Goal: Check status: Check status

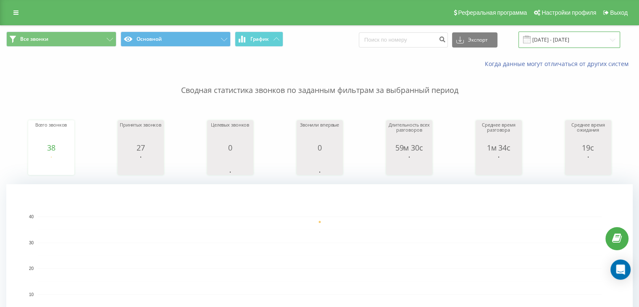
click at [556, 36] on input "[DATE] - [DATE]" at bounding box center [569, 40] width 102 height 16
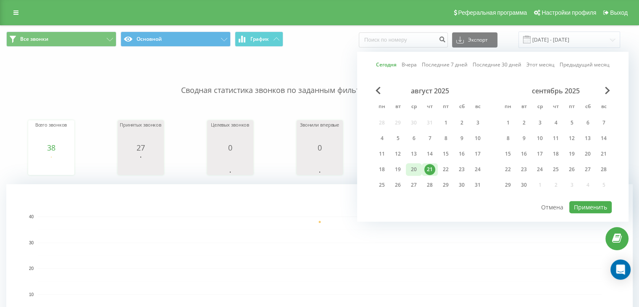
click at [417, 166] on div "20" at bounding box center [413, 169] width 11 height 11
click at [585, 207] on button "Применить" at bounding box center [590, 207] width 42 height 12
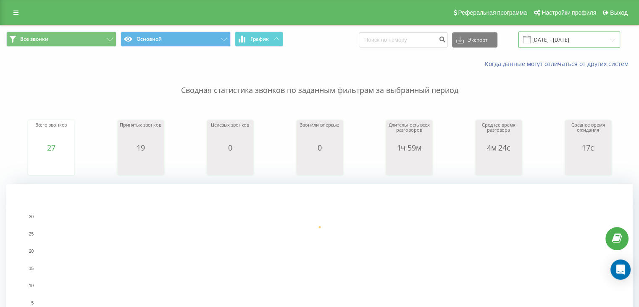
click at [552, 36] on input "20.08.2025 - 20.08.2025" at bounding box center [569, 40] width 102 height 16
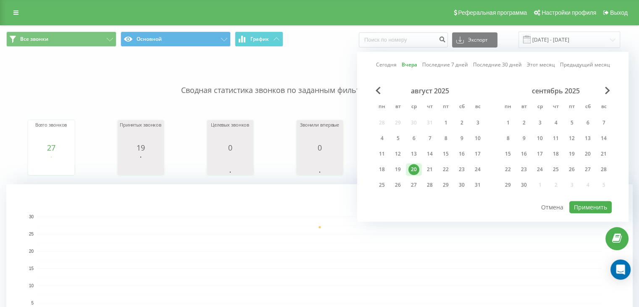
click at [398, 174] on div "август 2025 пн вт ср чт пт сб вс 28 29 30 31 1 2 3 4 5 6 7 8 9 10 11 12 13 14 1…" at bounding box center [430, 141] width 112 height 108
click at [397, 168] on div "19" at bounding box center [397, 169] width 11 height 11
click at [586, 204] on button "Применить" at bounding box center [590, 207] width 42 height 12
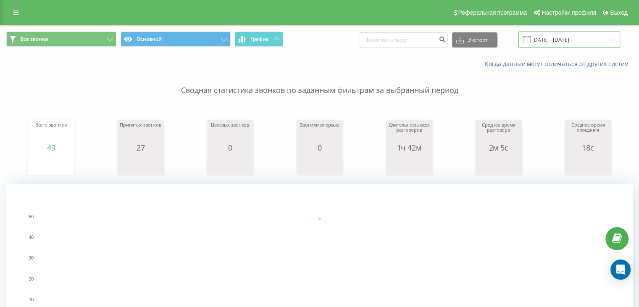
click at [573, 39] on input "19.08.2025 - 19.08.2025" at bounding box center [569, 40] width 102 height 16
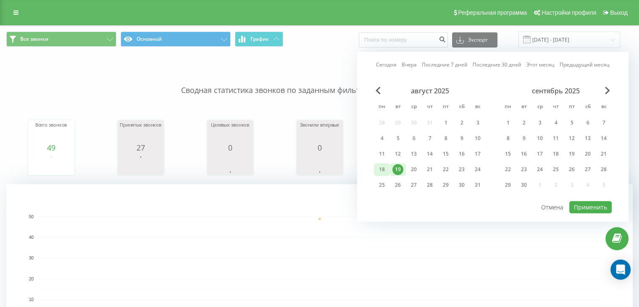
click at [380, 169] on div "18" at bounding box center [381, 169] width 11 height 11
click at [599, 207] on button "Применить" at bounding box center [590, 207] width 42 height 12
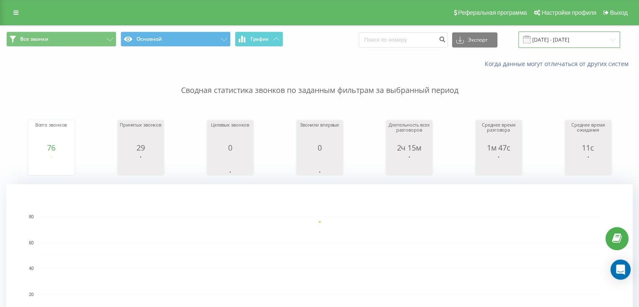
click at [569, 41] on input "18.08.2025 - 18.08.2025" at bounding box center [569, 40] width 102 height 16
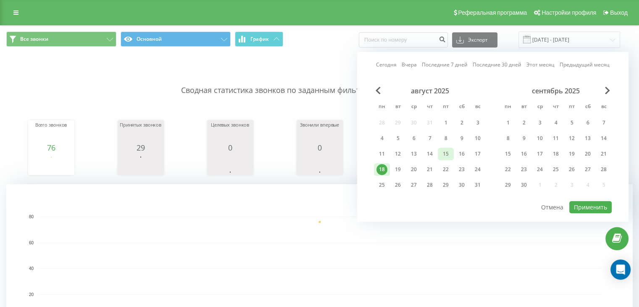
click at [449, 154] on div "15" at bounding box center [445, 153] width 11 height 11
click at [584, 207] on button "Применить" at bounding box center [590, 207] width 42 height 12
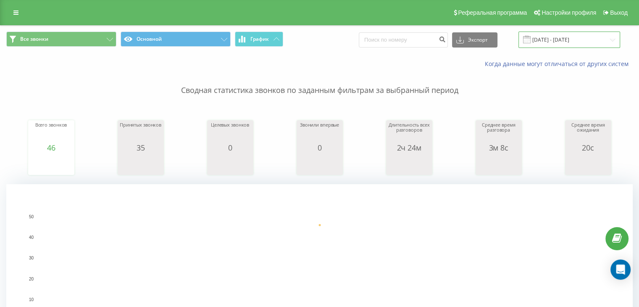
click at [555, 42] on input "15.08.2025 - 15.08.2025" at bounding box center [569, 40] width 102 height 16
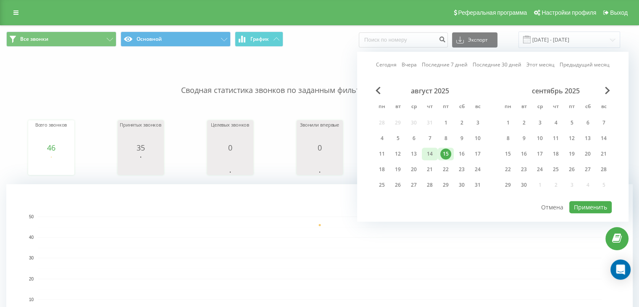
click at [429, 153] on div "14" at bounding box center [429, 153] width 11 height 11
click at [598, 203] on button "Применить" at bounding box center [590, 207] width 42 height 12
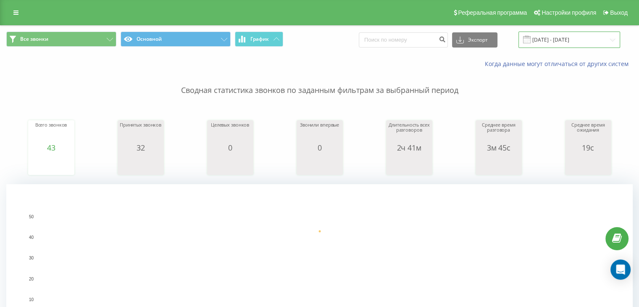
click at [565, 42] on input "14.08.2025 - 14.08.2025" at bounding box center [569, 40] width 102 height 16
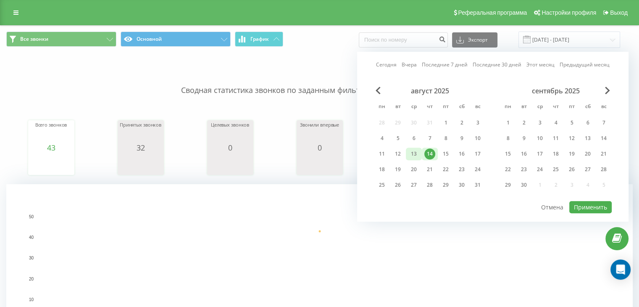
click at [413, 152] on div "13" at bounding box center [413, 153] width 11 height 11
click at [598, 204] on button "Применить" at bounding box center [590, 207] width 42 height 12
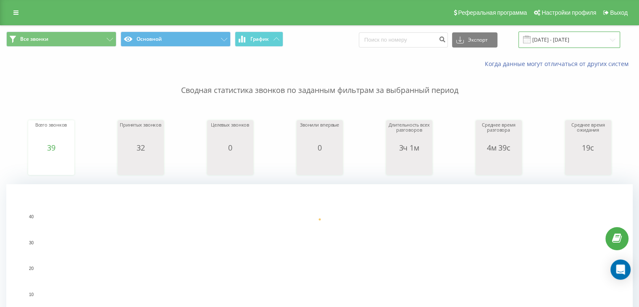
click at [564, 42] on input "13.08.2025 - 13.08.2025" at bounding box center [569, 40] width 102 height 16
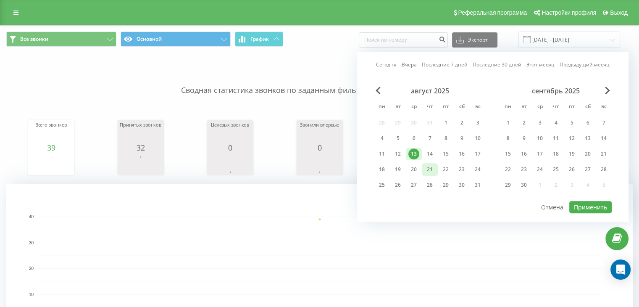
click at [436, 172] on div "21" at bounding box center [430, 169] width 16 height 13
click at [594, 203] on button "Применить" at bounding box center [590, 207] width 42 height 12
type input "[DATE] - [DATE]"
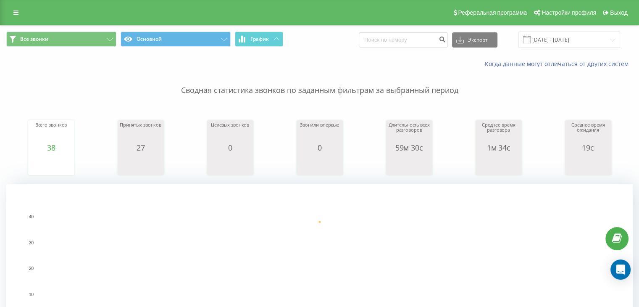
drag, startPoint x: 72, startPoint y: 78, endPoint x: 352, endPoint y: 27, distance: 284.4
click at [72, 78] on p "Сводная статистика звонков по заданным фильтрам за выбранный период" at bounding box center [319, 82] width 626 height 28
